Goal: Task Accomplishment & Management: Manage account settings

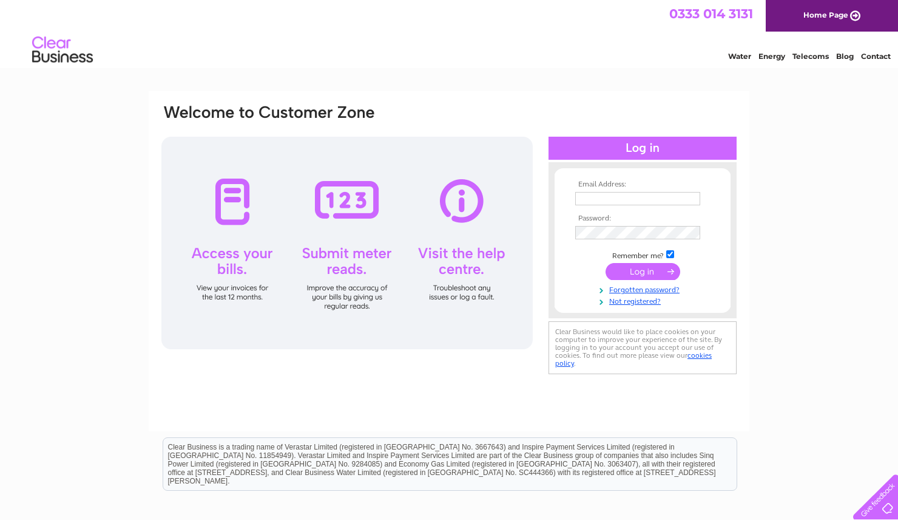
type input "[EMAIL_ADDRESS][DOMAIN_NAME]"
click at [646, 272] on input "submit" at bounding box center [643, 271] width 75 height 17
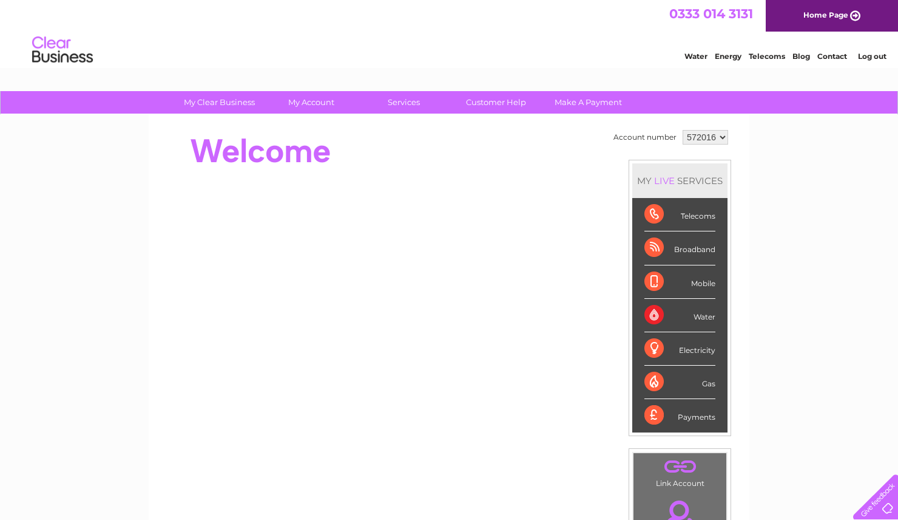
click at [699, 134] on select "572016 991079" at bounding box center [706, 137] width 46 height 15
select select "991079"
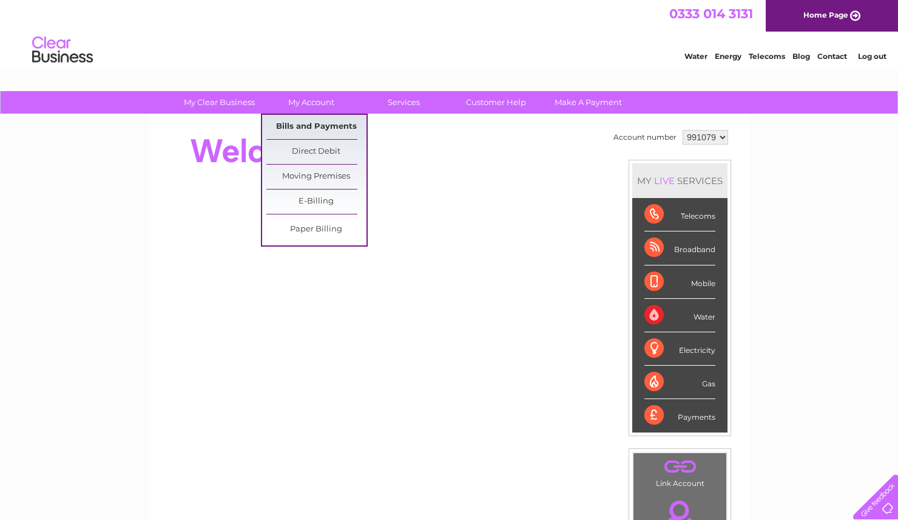
click at [326, 127] on link "Bills and Payments" at bounding box center [316, 127] width 100 height 24
click at [293, 127] on link "Bills and Payments" at bounding box center [316, 127] width 100 height 24
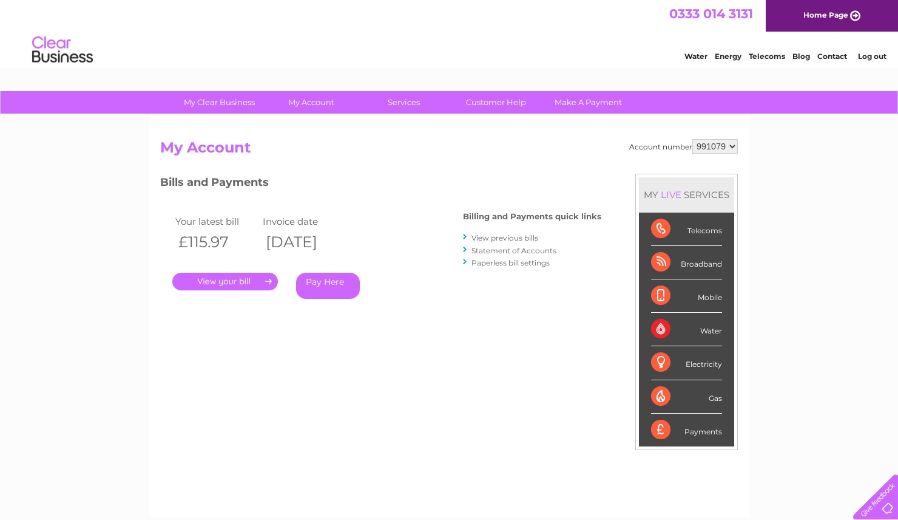
click at [516, 240] on link "View previous bills" at bounding box center [505, 237] width 67 height 9
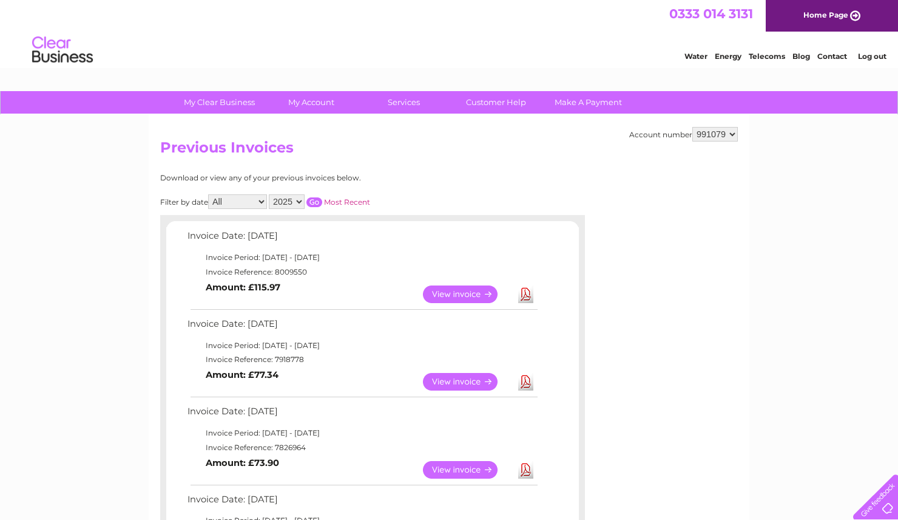
click at [449, 290] on link "View" at bounding box center [467, 294] width 89 height 18
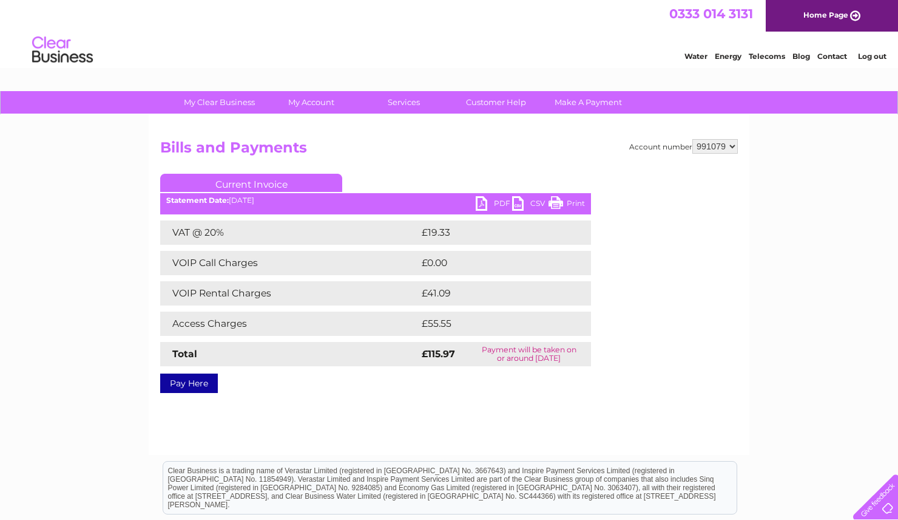
click at [489, 201] on link "PDF" at bounding box center [494, 205] width 36 height 18
click at [568, 200] on link "Print" at bounding box center [567, 205] width 36 height 18
click at [69, 52] on img at bounding box center [63, 50] width 62 height 37
click at [50, 53] on img at bounding box center [63, 50] width 62 height 37
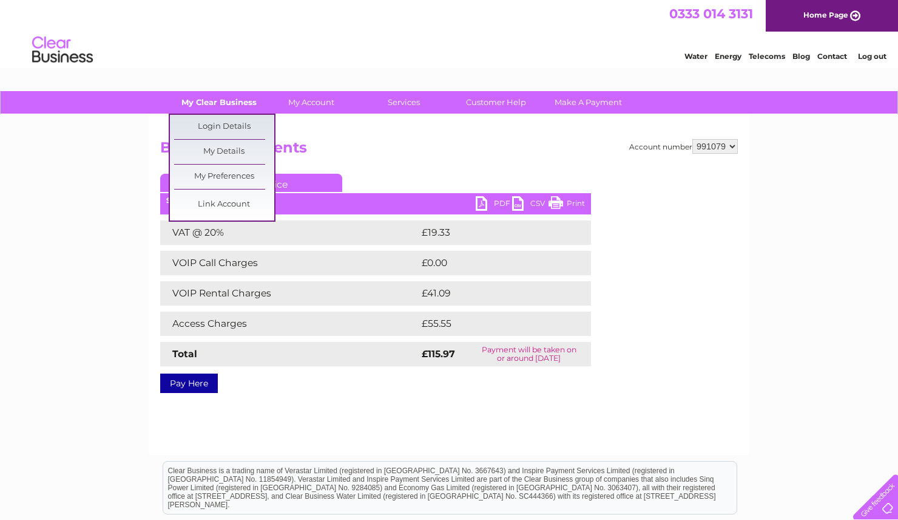
click at [223, 97] on link "My Clear Business" at bounding box center [219, 102] width 100 height 22
